Goal: Information Seeking & Learning: Learn about a topic

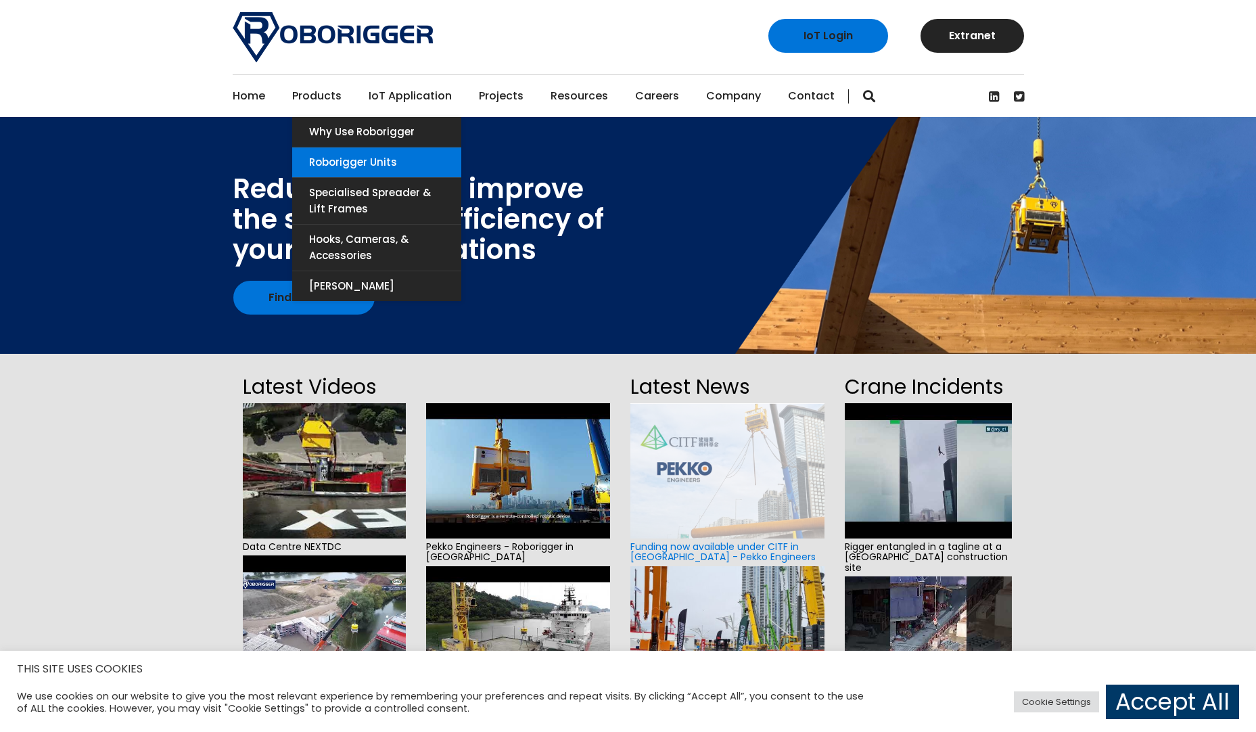
click at [349, 170] on link "Roborigger Units" at bounding box center [376, 162] width 169 height 30
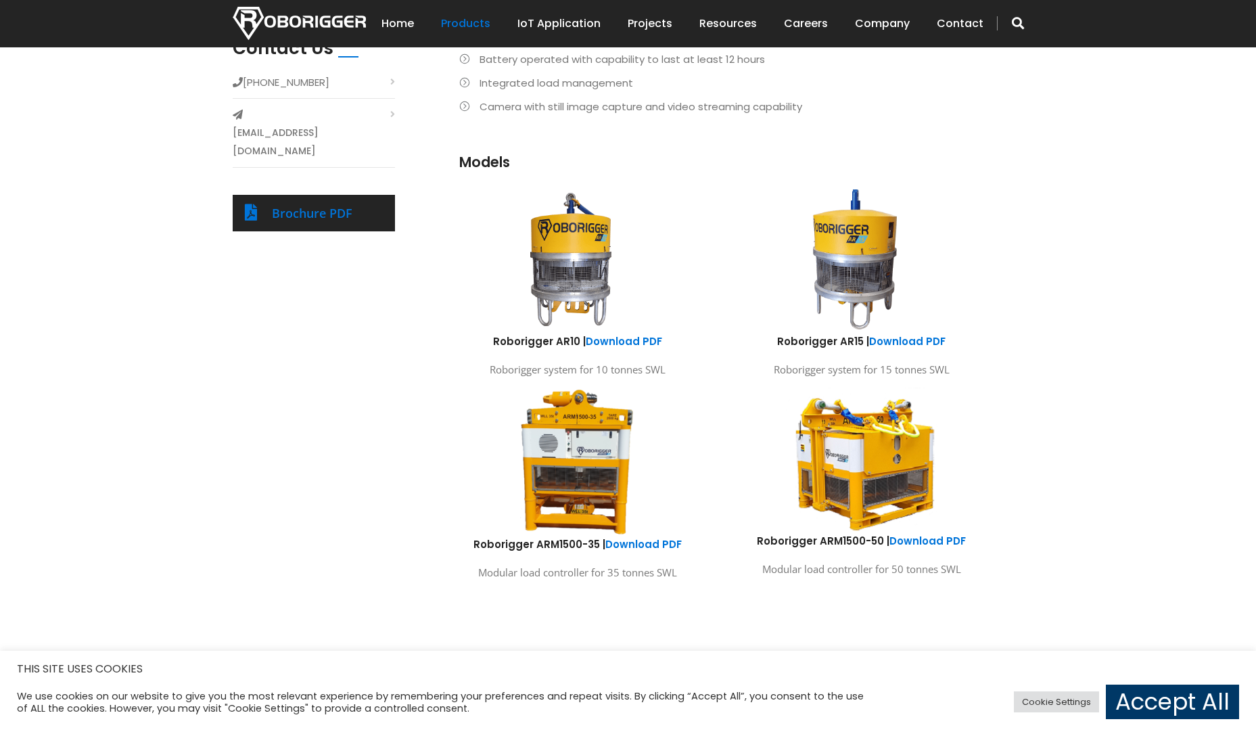
scroll to position [609, 0]
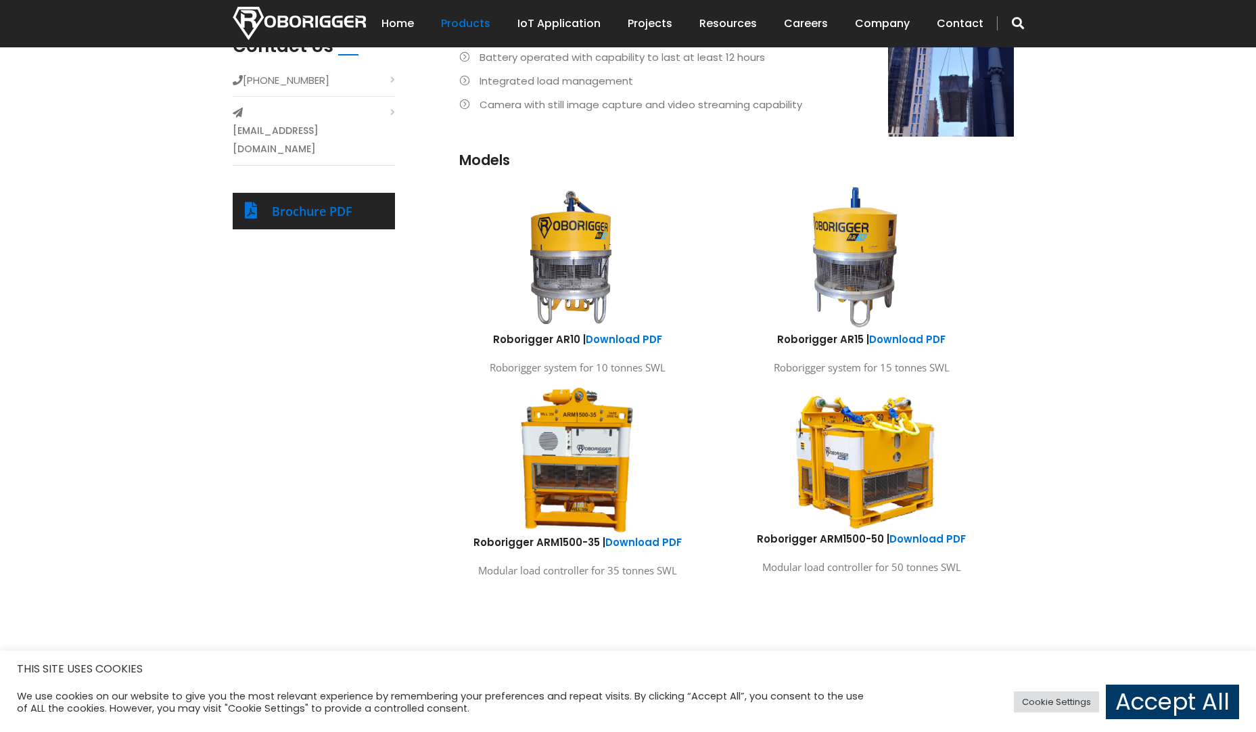
click at [593, 448] on img at bounding box center [577, 460] width 118 height 152
click at [647, 538] on link "Download PDF" at bounding box center [643, 542] width 76 height 14
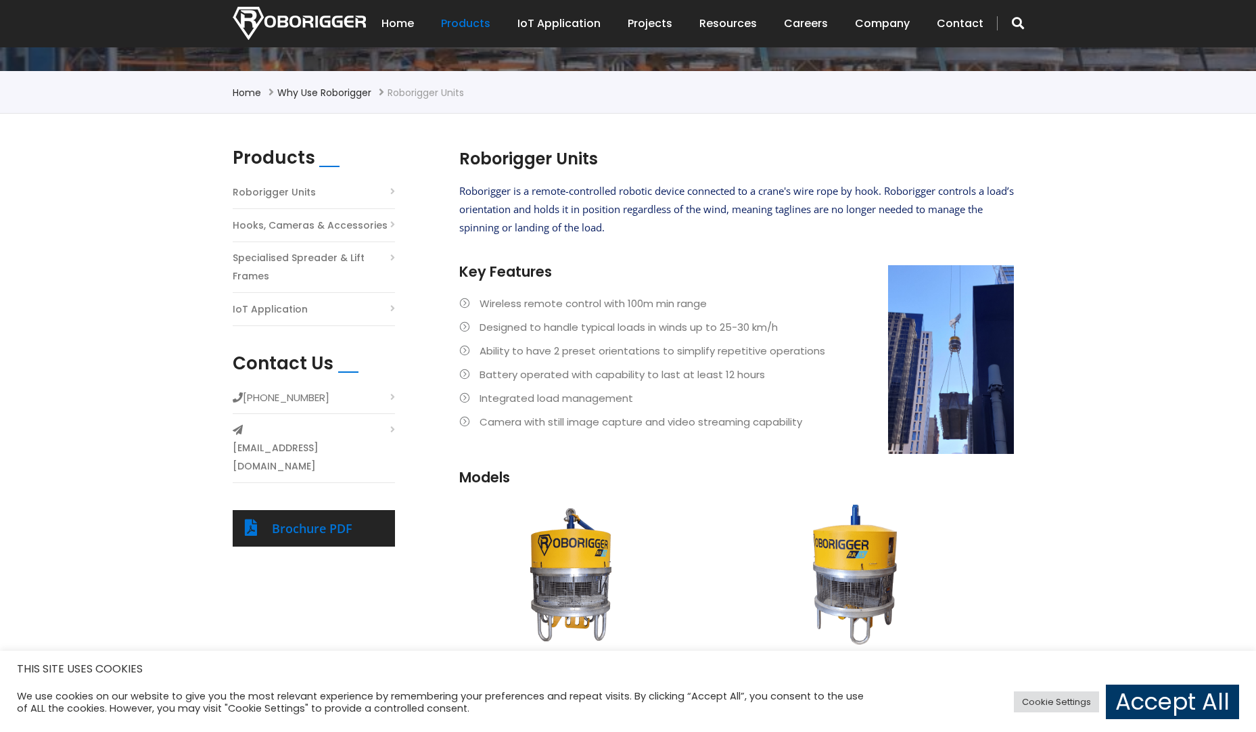
scroll to position [271, 0]
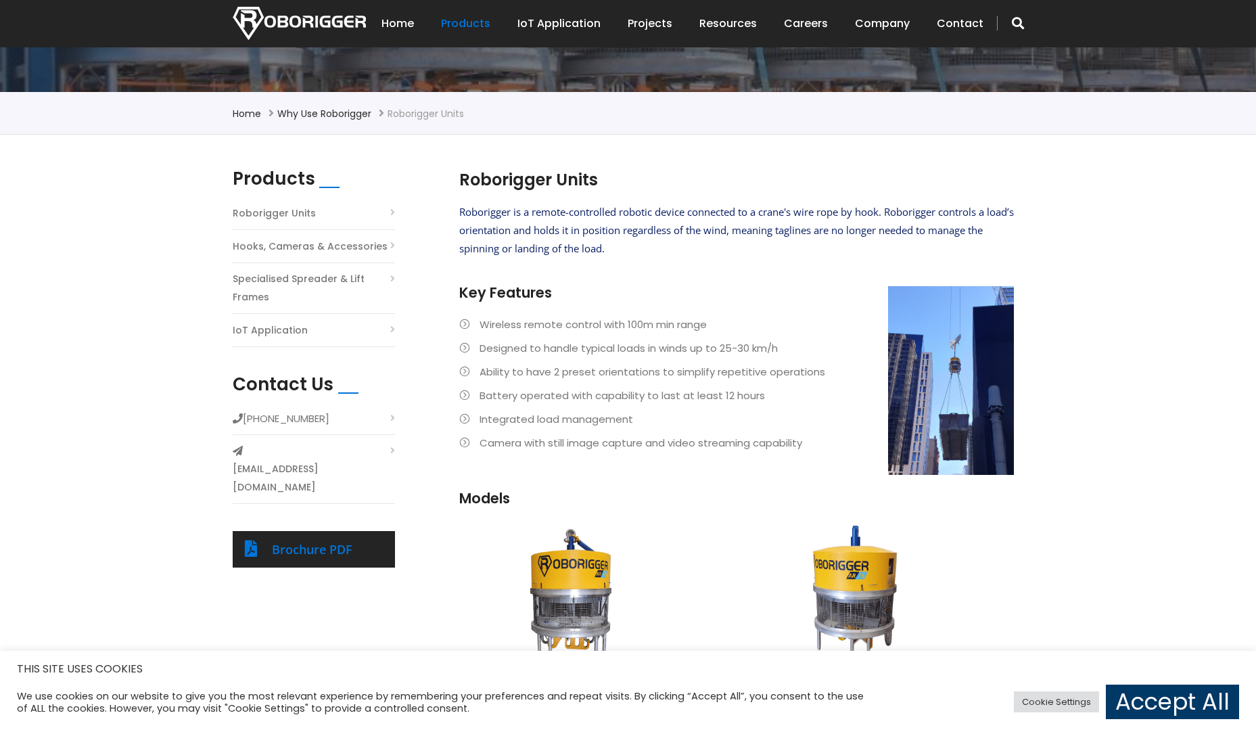
click at [778, 440] on li "Camera with still image capture and video streaming capability" at bounding box center [736, 443] width 555 height 18
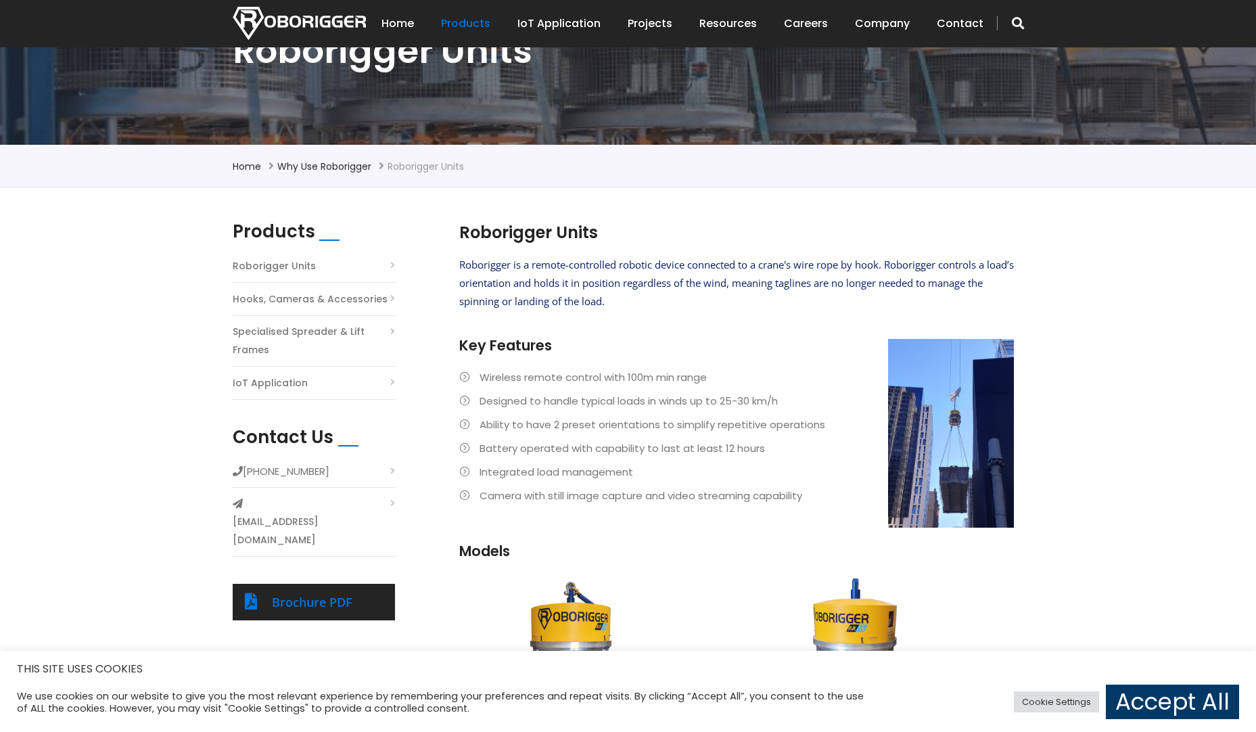
scroll to position [0, 0]
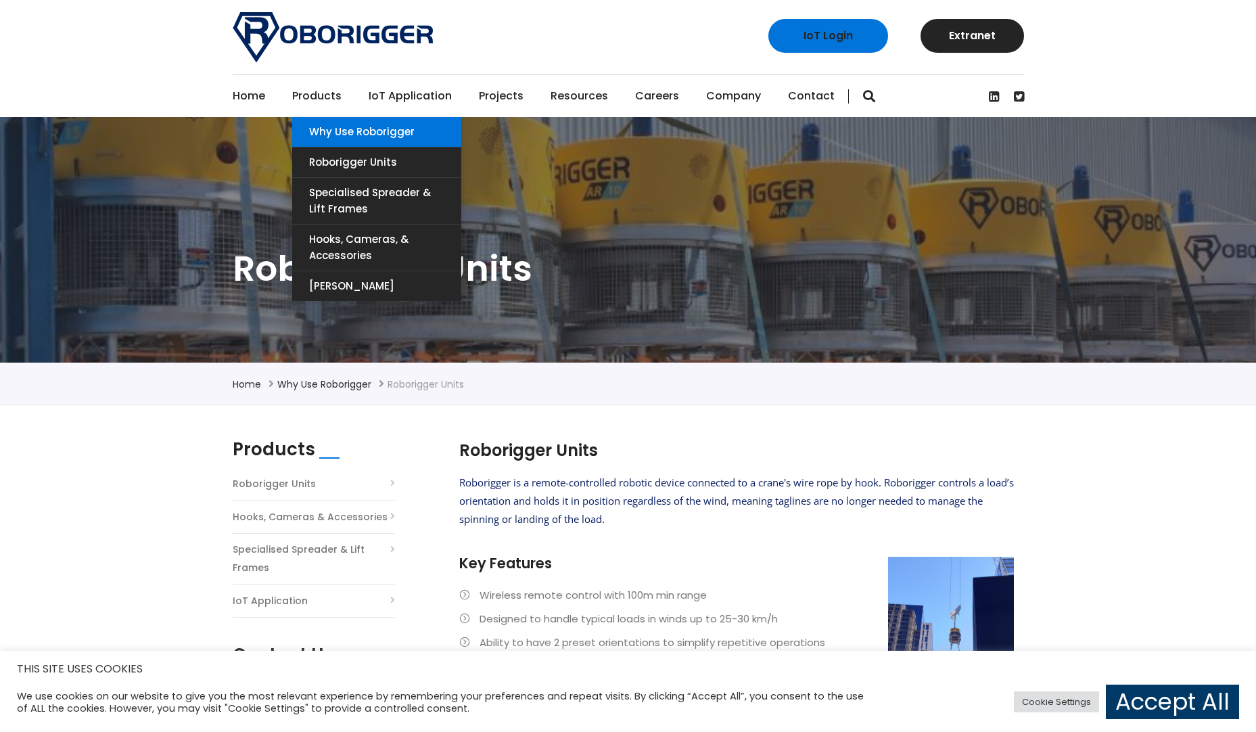
click at [329, 131] on link "Why use Roborigger" at bounding box center [376, 132] width 169 height 30
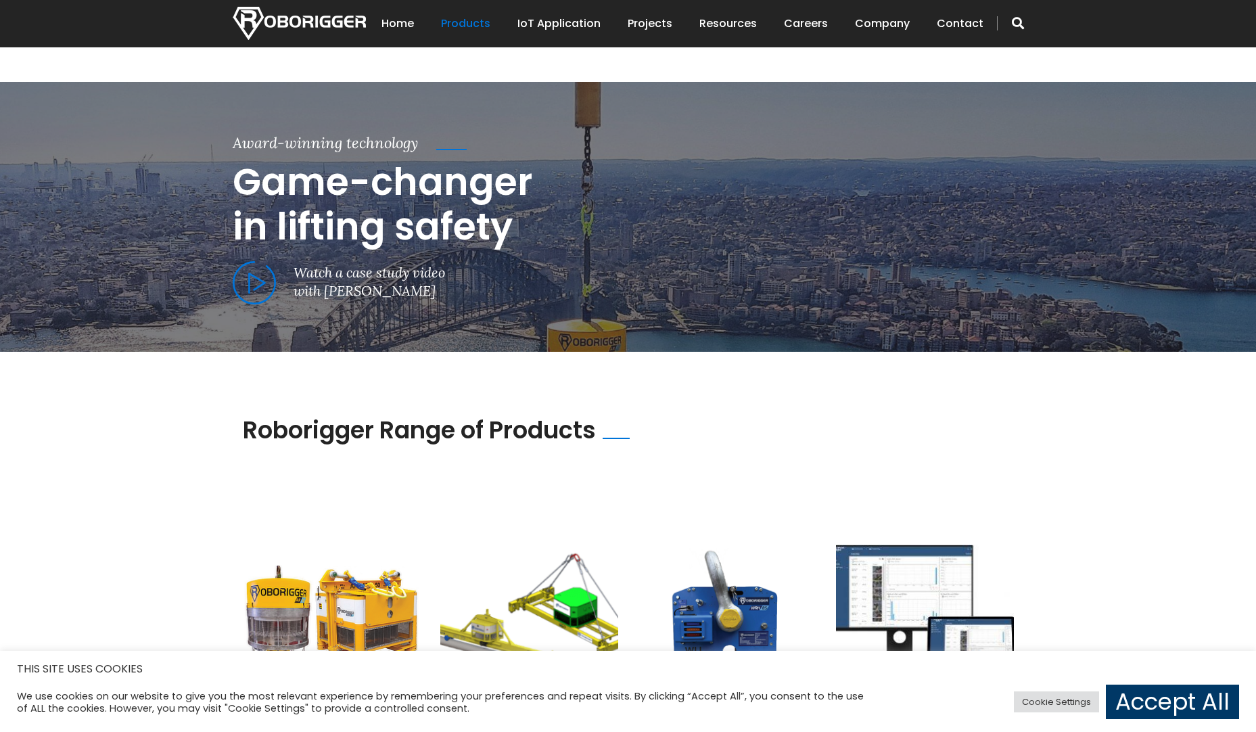
scroll to position [812, 0]
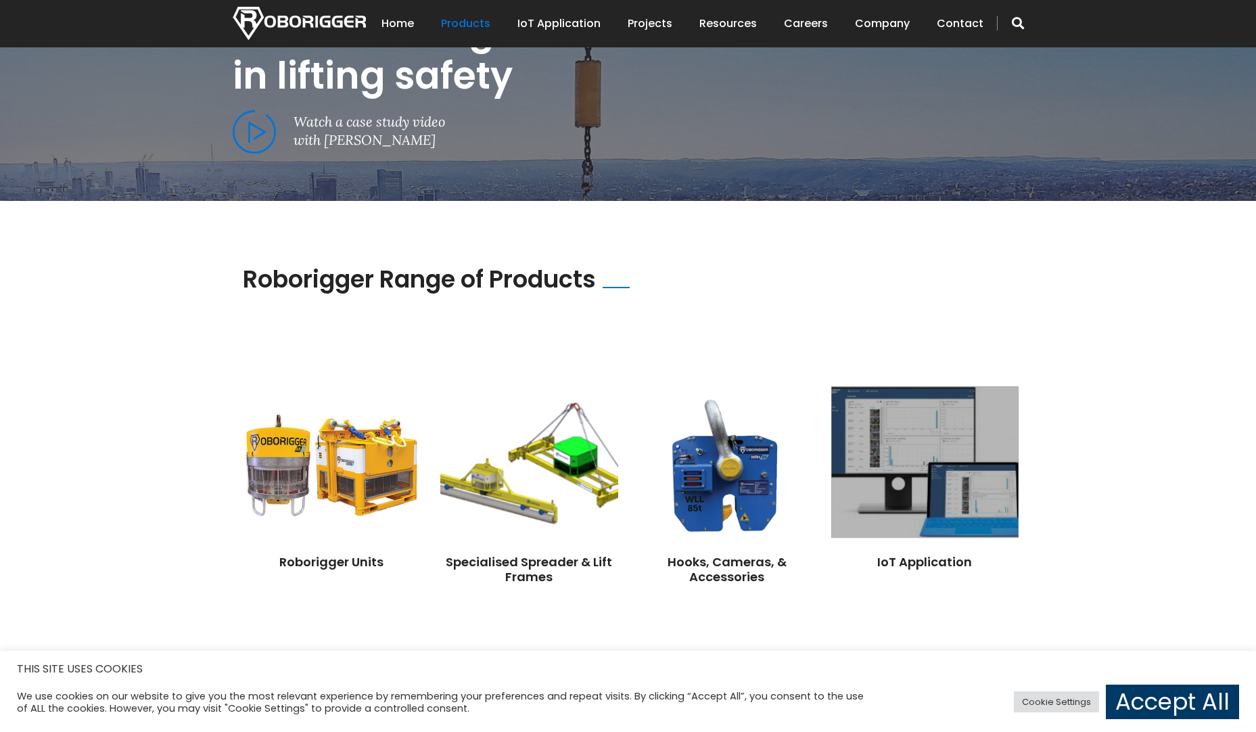
click at [969, 514] on img at bounding box center [924, 463] width 187 height 152
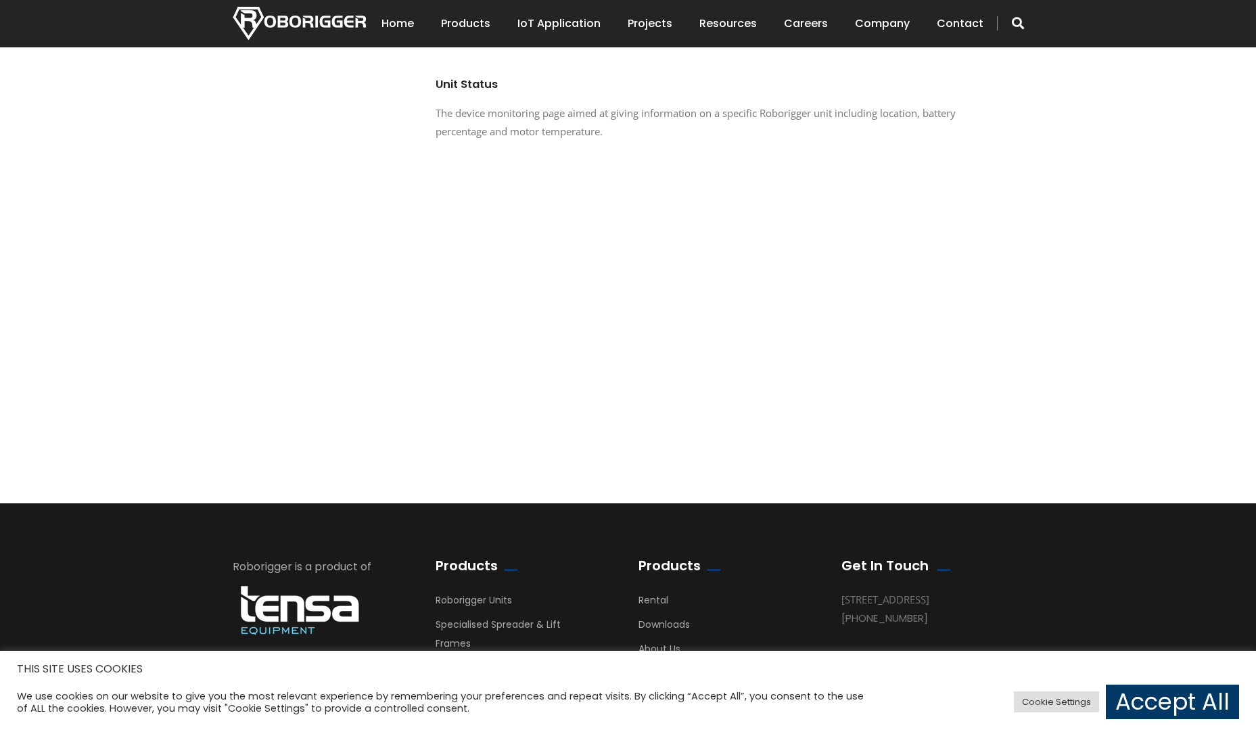
scroll to position [1507, 0]
